Goal: Transaction & Acquisition: Book appointment/travel/reservation

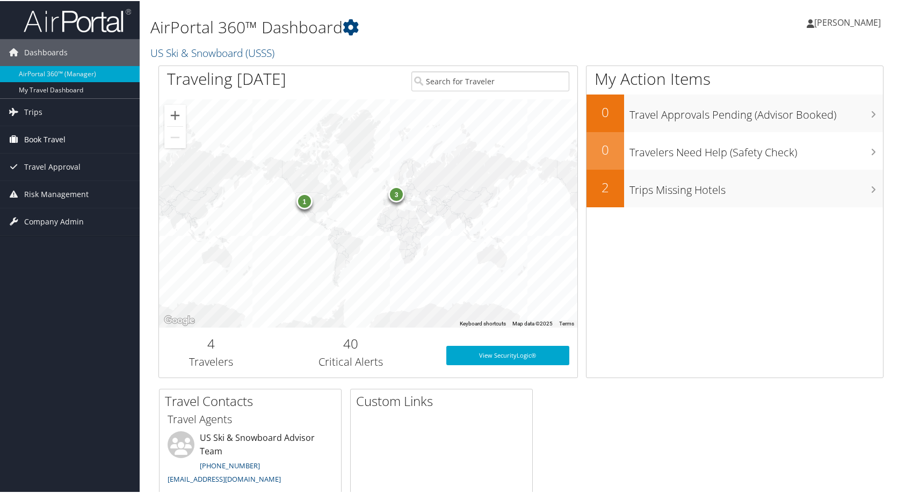
click at [42, 145] on span "Book Travel" at bounding box center [44, 138] width 41 height 27
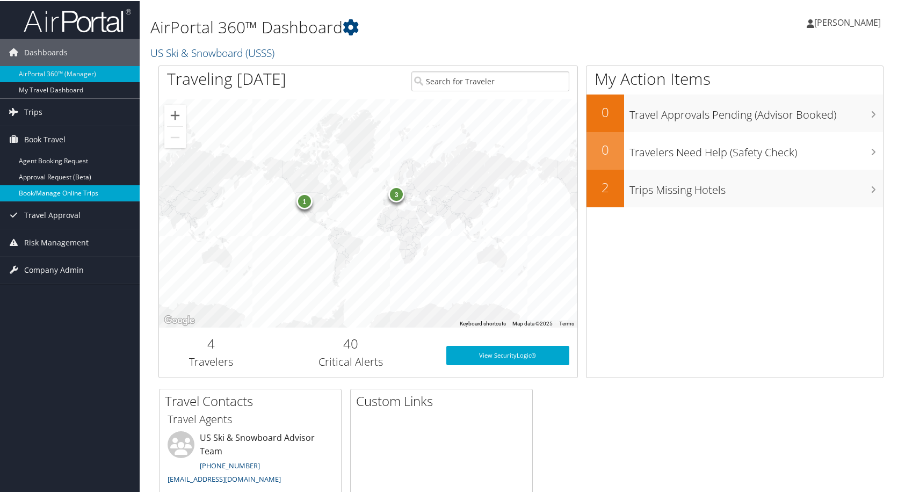
click at [42, 194] on link "Book/Manage Online Trips" at bounding box center [70, 192] width 140 height 16
click at [56, 197] on link "Book/Manage Online Trips" at bounding box center [70, 192] width 140 height 16
click at [75, 190] on link "Book/Manage Online Trips" at bounding box center [70, 192] width 140 height 16
click at [81, 197] on link "Book/Manage Online Trips" at bounding box center [70, 192] width 140 height 16
